Goal: Information Seeking & Learning: Learn about a topic

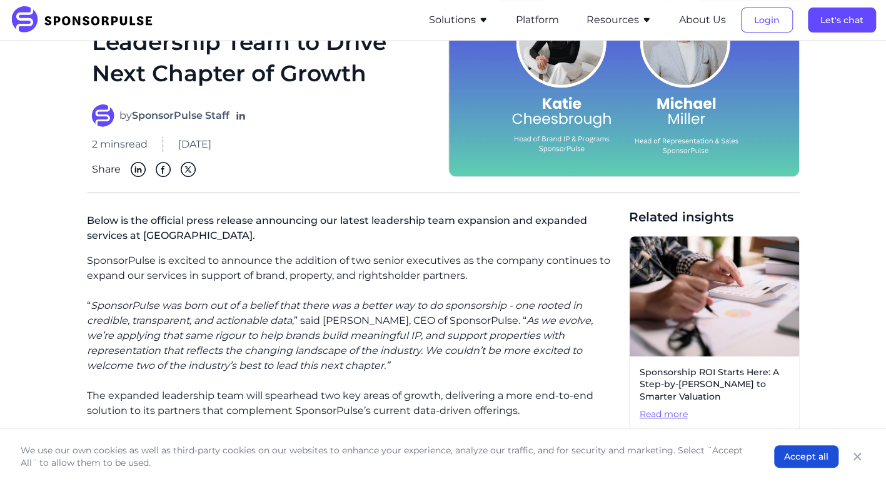
scroll to position [188, 0]
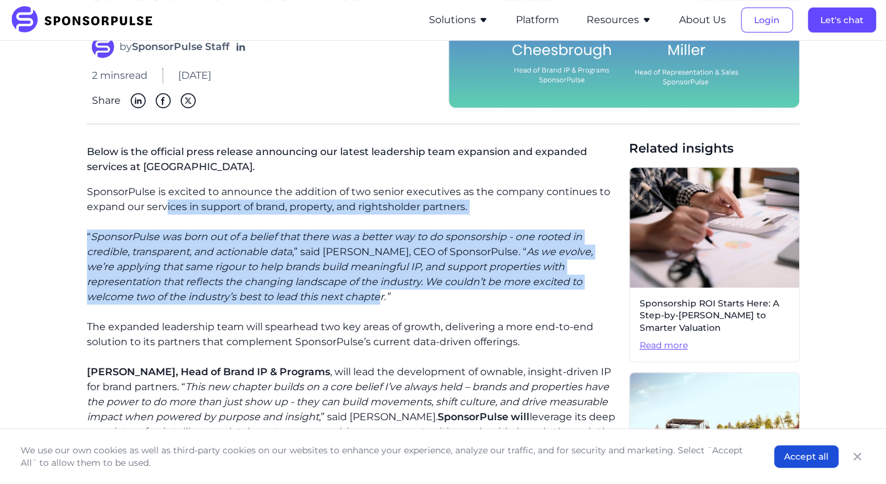
drag, startPoint x: 278, startPoint y: 296, endPoint x: 165, endPoint y: 218, distance: 137.8
click at [165, 218] on div "SponsorPulse is excited to announce the addition of two senior executives as th…" at bounding box center [353, 462] width 532 height 555
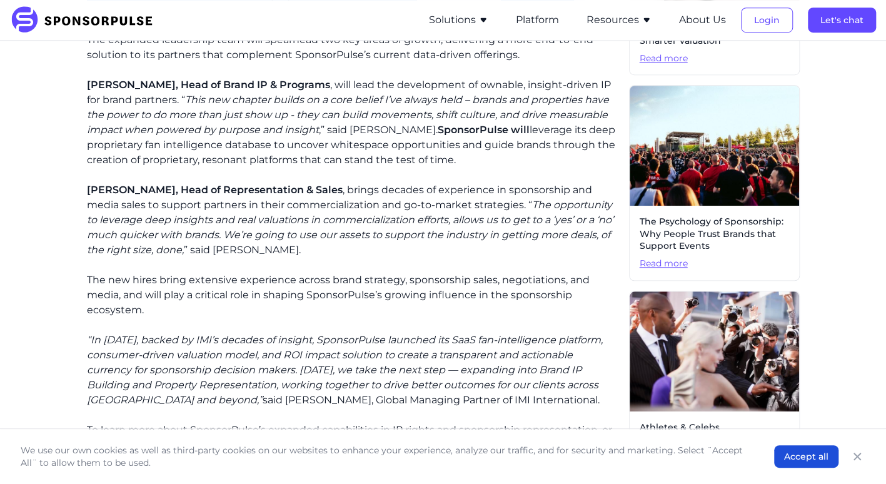
scroll to position [563, 0]
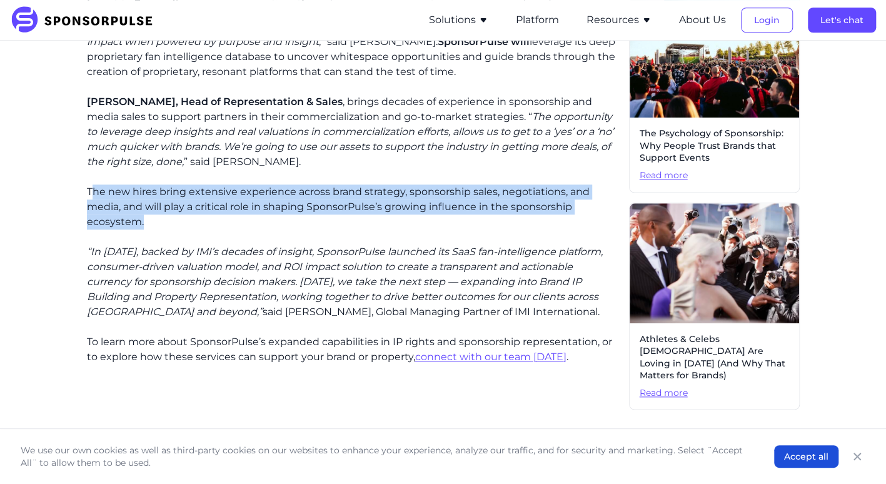
drag, startPoint x: 219, startPoint y: 193, endPoint x: 95, endPoint y: 181, distance: 124.4
click at [95, 181] on div "SponsorPulse is excited to announce the addition of two senior executives as th…" at bounding box center [353, 86] width 532 height 555
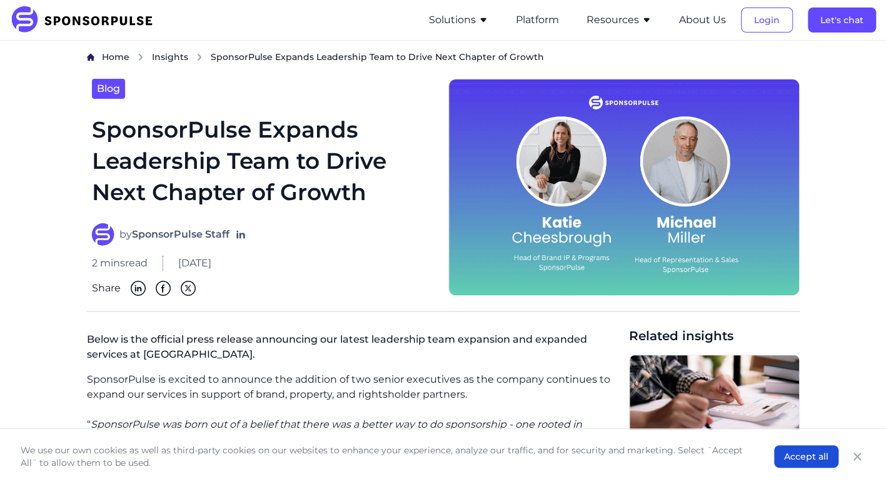
scroll to position [0, 0]
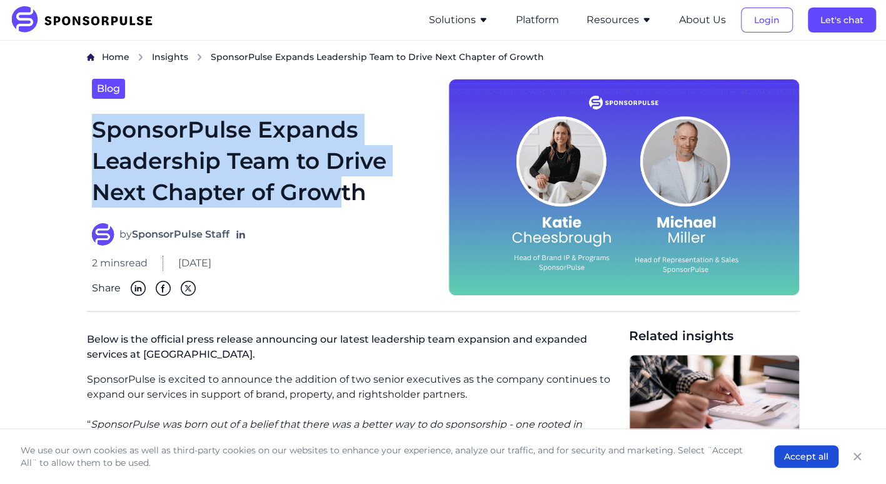
drag, startPoint x: 340, startPoint y: 188, endPoint x: 59, endPoint y: 121, distance: 288.6
drag, startPoint x: 60, startPoint y: 121, endPoint x: 93, endPoint y: 124, distance: 32.6
click at [93, 124] on h1 "SponsorPulse Expands Leadership Team to Drive Next Chapter of Growth" at bounding box center [263, 161] width 342 height 94
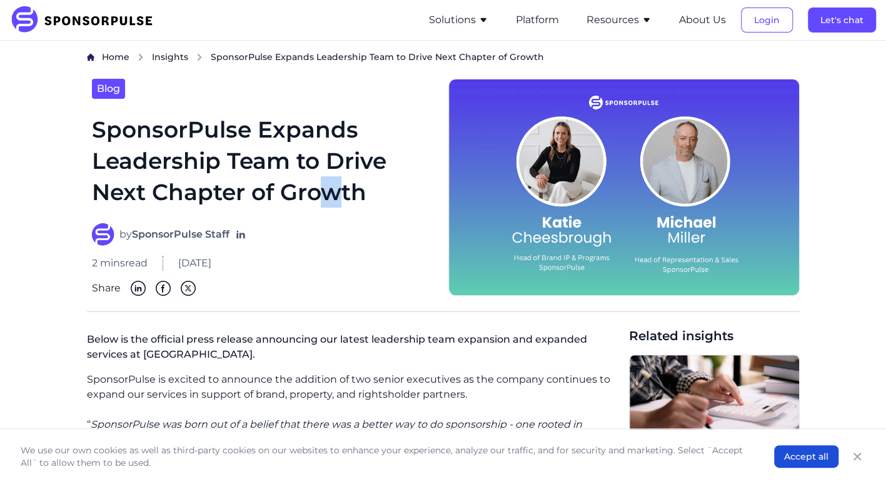
drag, startPoint x: 94, startPoint y: 124, endPoint x: 322, endPoint y: 181, distance: 235.5
click at [318, 180] on h1 "SponsorPulse Expands Leadership Team to Drive Next Chapter of Growth" at bounding box center [263, 161] width 342 height 94
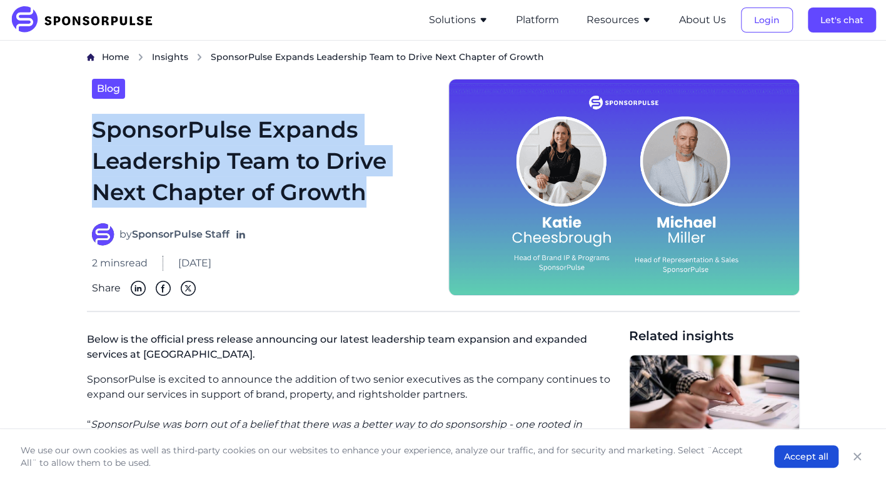
drag, startPoint x: 381, startPoint y: 192, endPoint x: 35, endPoint y: 121, distance: 353.2
